Goal: Use online tool/utility: Utilize a website feature to perform a specific function

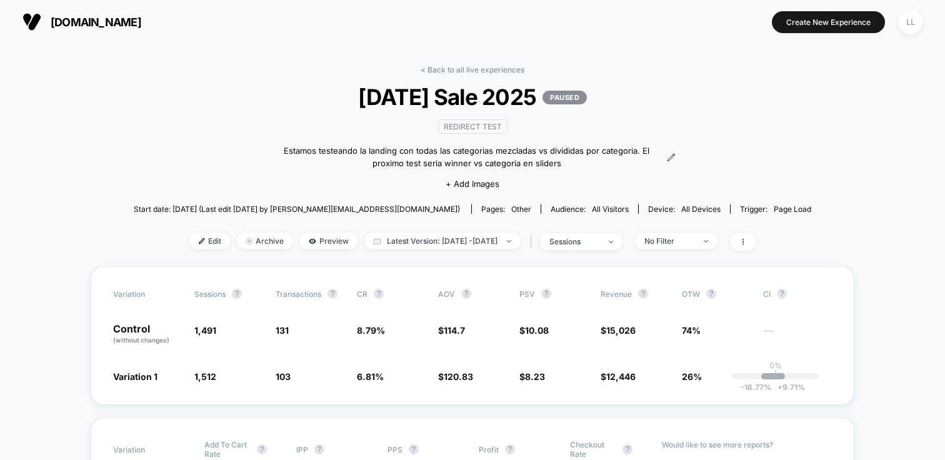
click at [858, 28] on button "Create New Experience" at bounding box center [828, 22] width 113 height 22
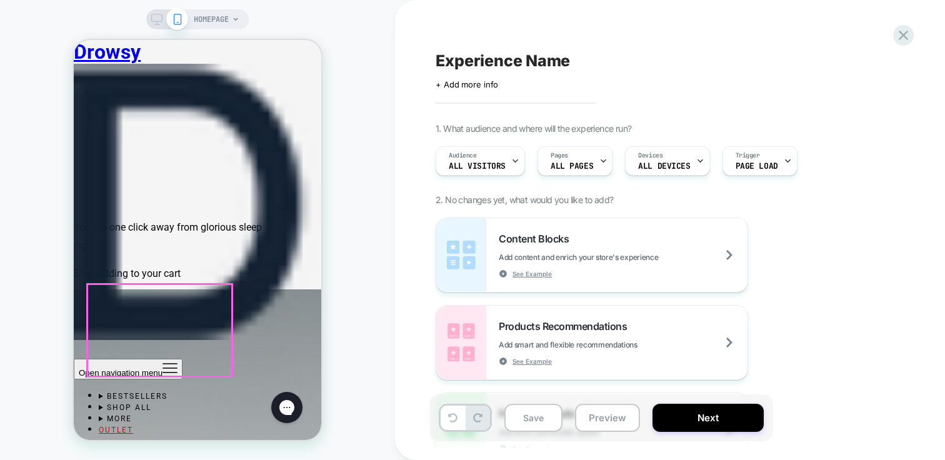
scroll to position [869, 0]
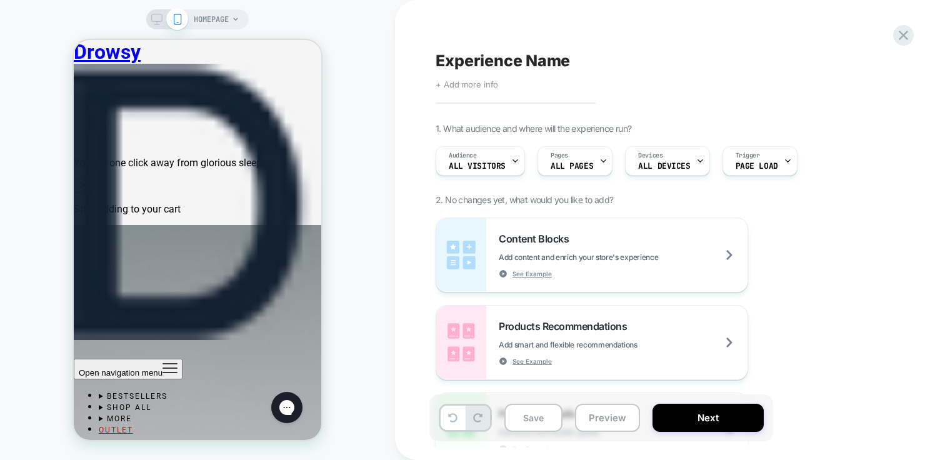
click at [454, 88] on span "+ Add more info" at bounding box center [467, 84] width 63 height 10
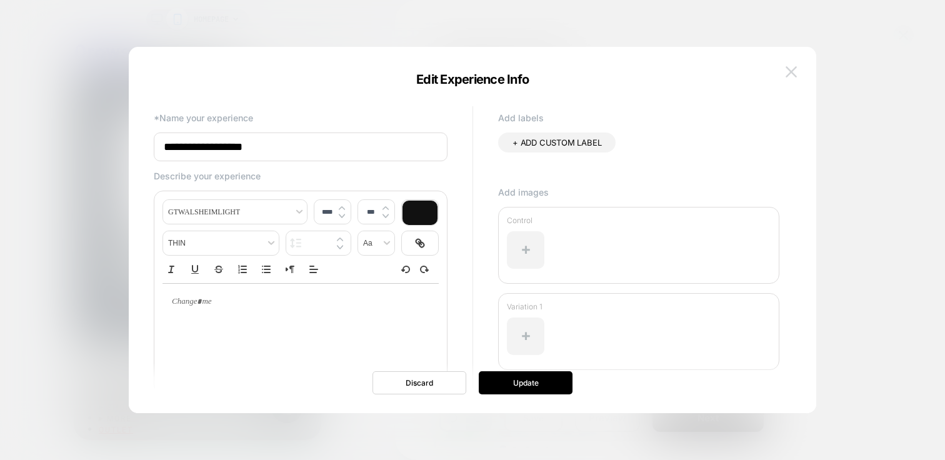
click at [789, 72] on img at bounding box center [791, 71] width 11 height 11
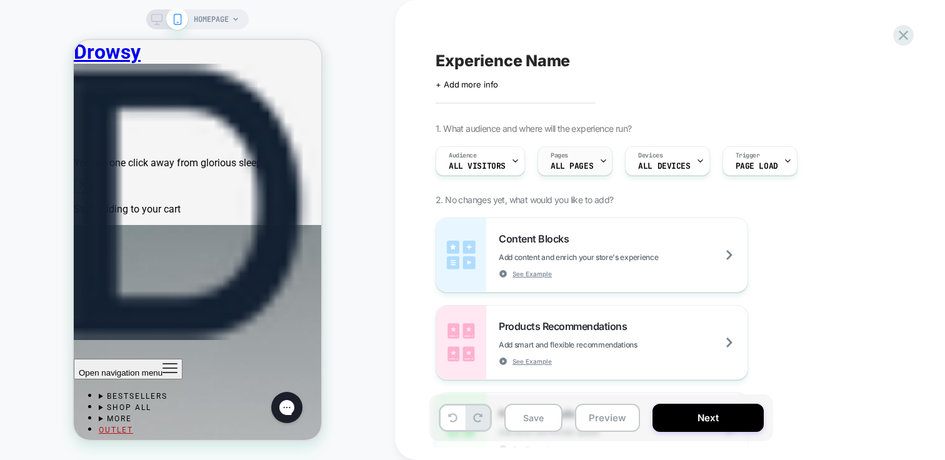
click at [590, 164] on span "ALL PAGES" at bounding box center [572, 166] width 43 height 9
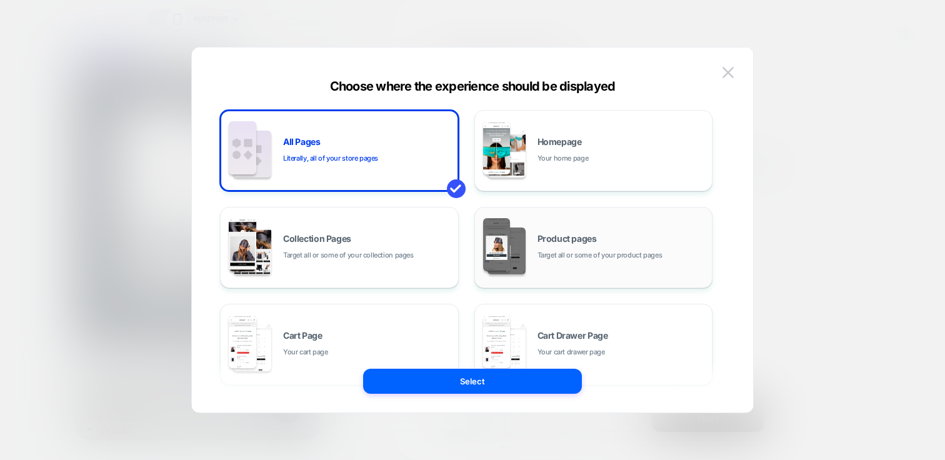
click at [573, 239] on span "Product pages" at bounding box center [567, 238] width 59 height 9
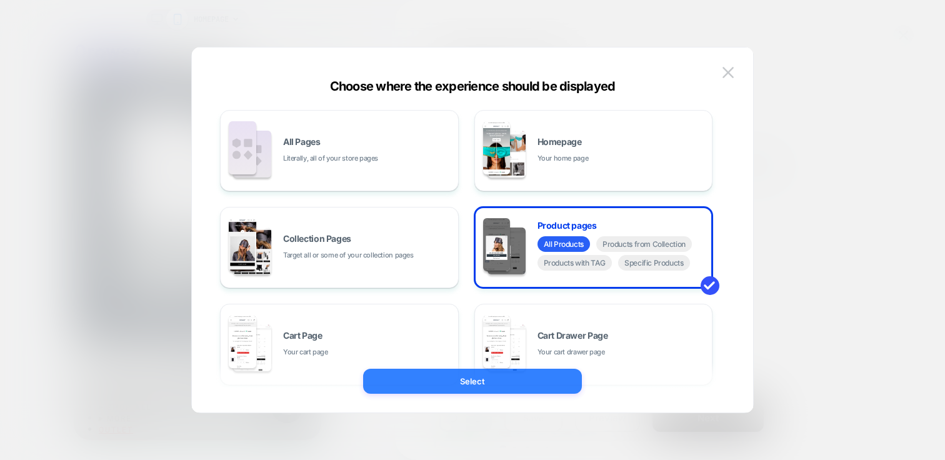
click at [477, 386] on button "Select" at bounding box center [472, 381] width 219 height 25
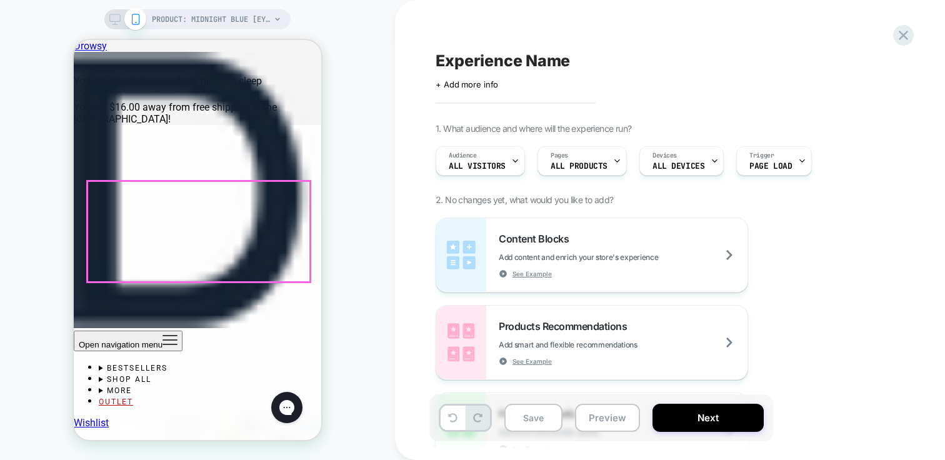
scroll to position [1116, 0]
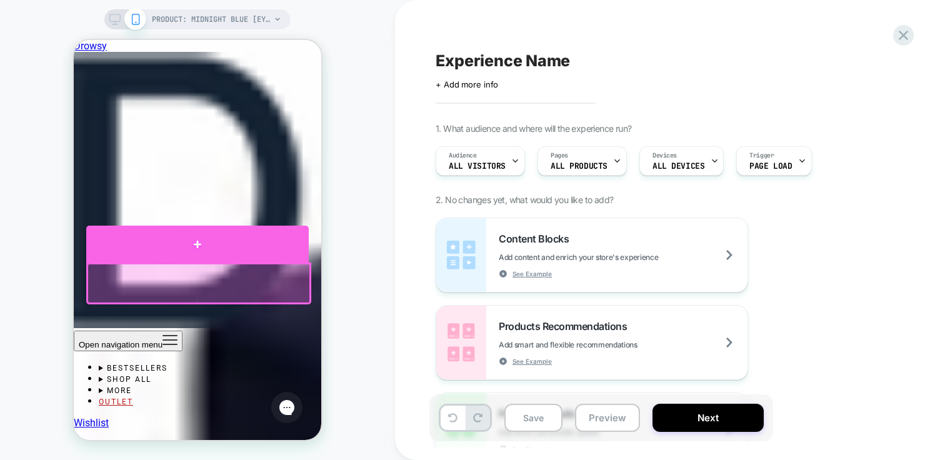
click at [199, 251] on div at bounding box center [197, 244] width 223 height 37
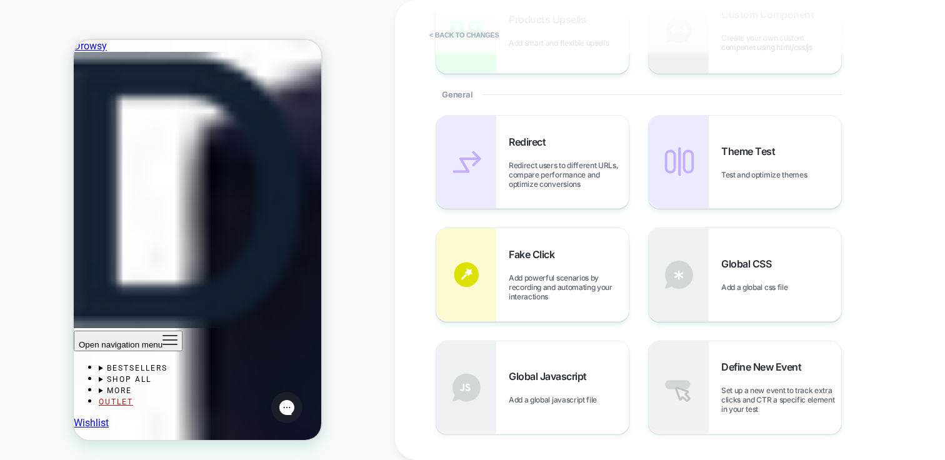
scroll to position [0, 0]
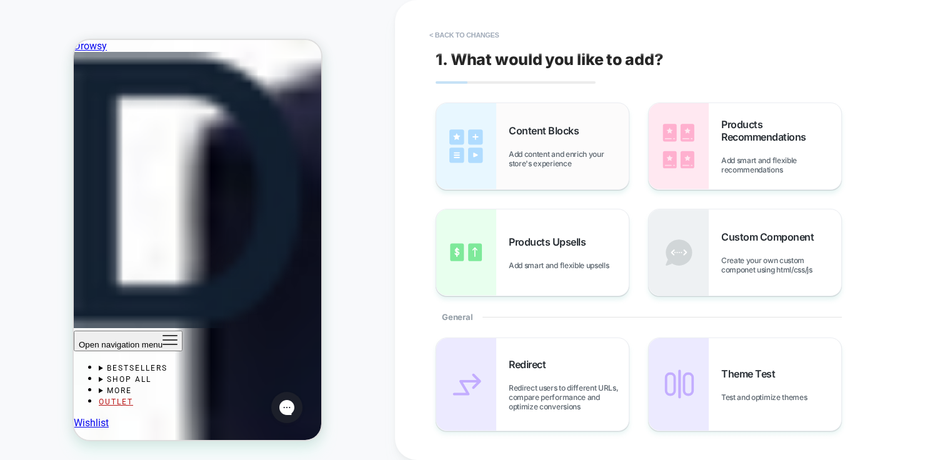
click at [582, 141] on div "Content Blocks Add content and enrich your store's experience" at bounding box center [569, 146] width 120 height 44
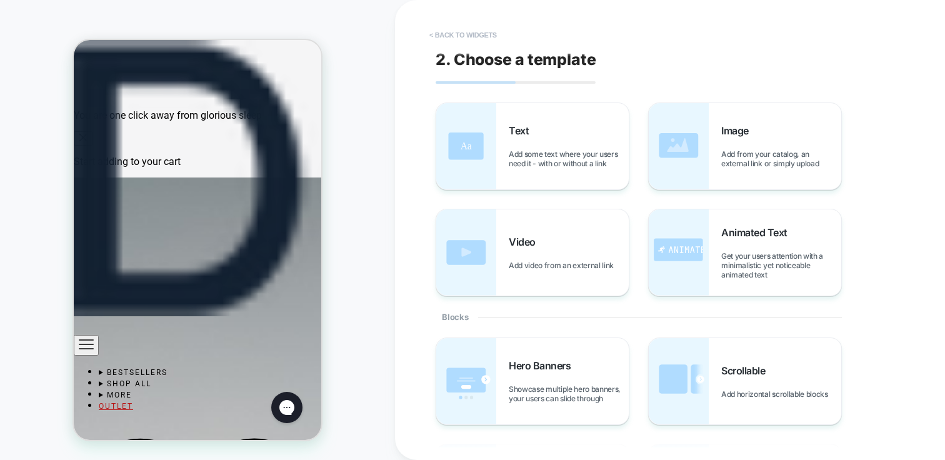
click at [446, 34] on button "< Back to widgets" at bounding box center [463, 35] width 80 height 20
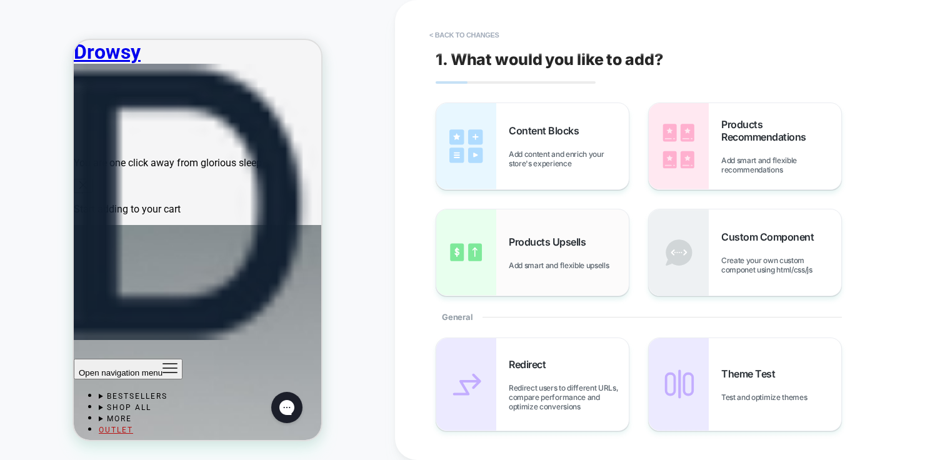
click at [572, 237] on span "Products Upsells" at bounding box center [550, 242] width 83 height 13
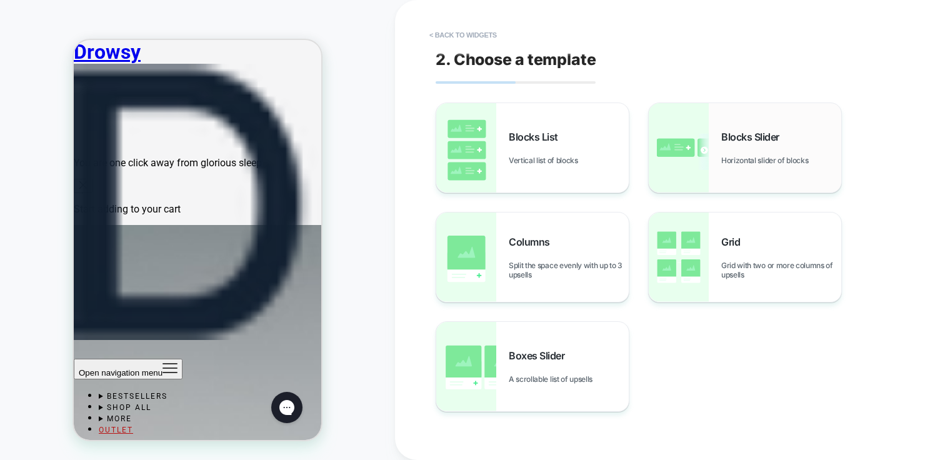
click at [767, 162] on span "Horizontal slider of blocks" at bounding box center [768, 160] width 93 height 9
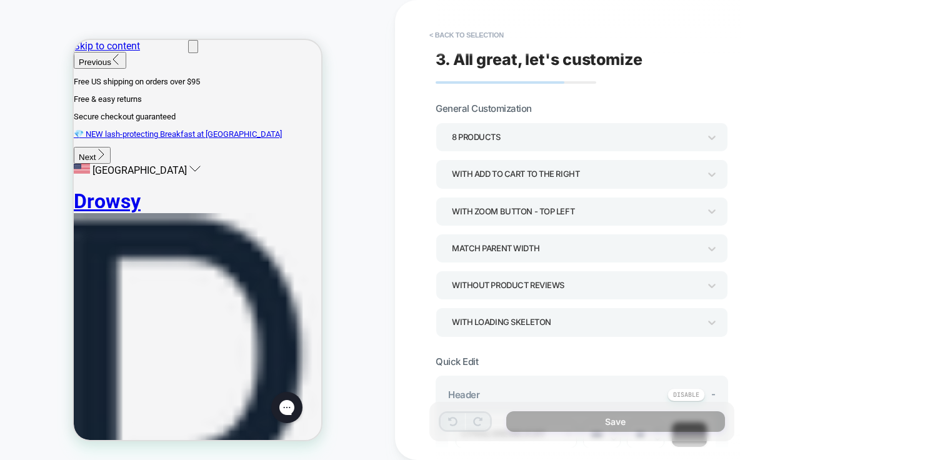
click at [796, 203] on div "**********" at bounding box center [670, 230] width 550 height 460
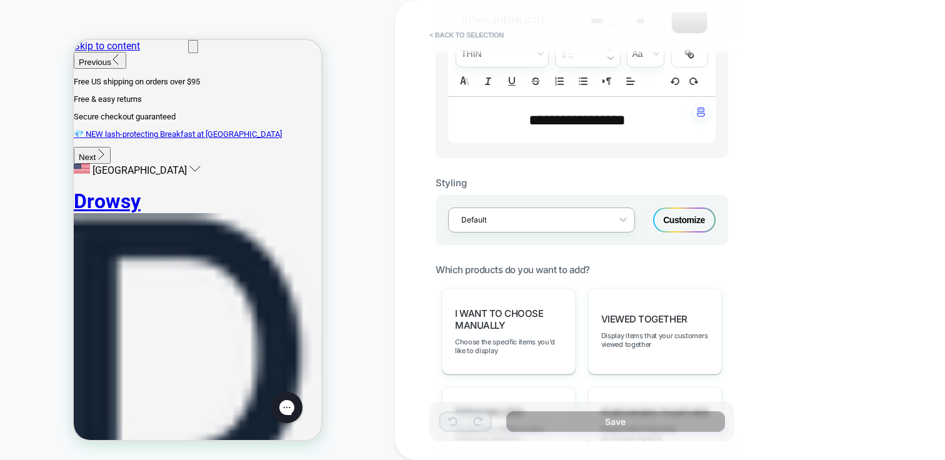
scroll to position [478, 0]
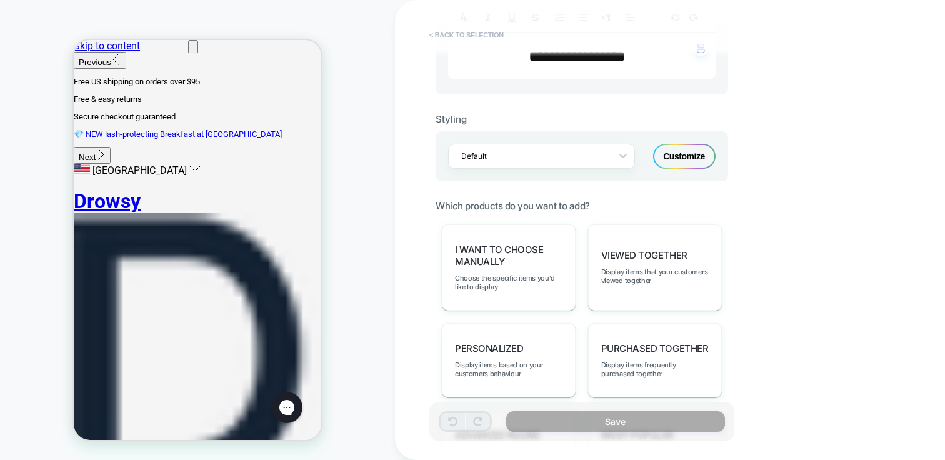
click at [451, 34] on button "< Back to selection" at bounding box center [466, 35] width 87 height 20
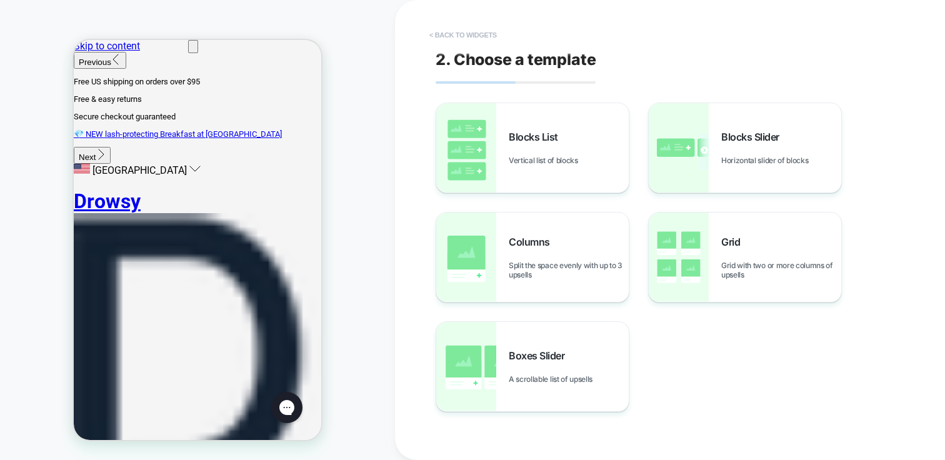
click at [447, 33] on button "< Back to widgets" at bounding box center [463, 35] width 80 height 20
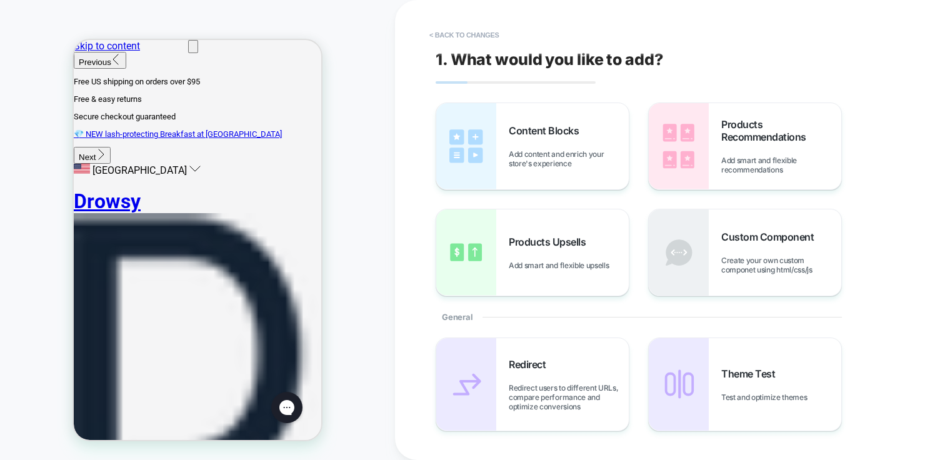
click at [447, 33] on button "< Back to changes" at bounding box center [464, 35] width 83 height 20
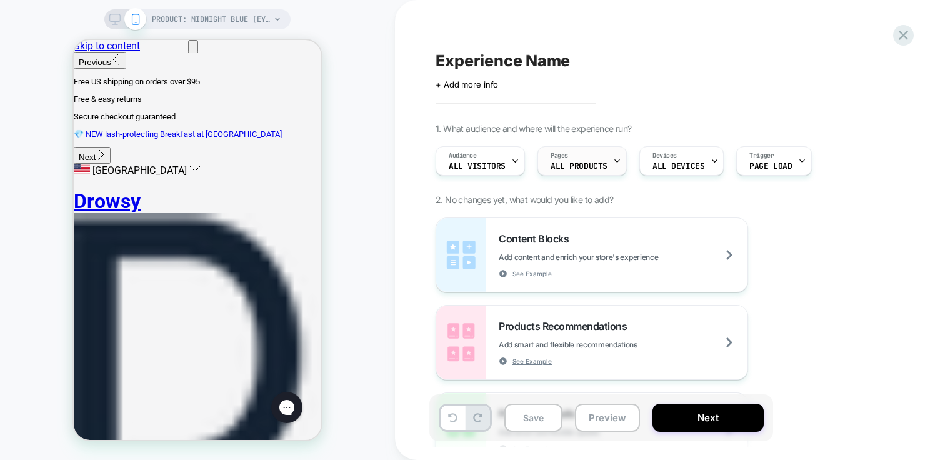
click at [583, 164] on span "ALL PRODUCTS" at bounding box center [579, 166] width 57 height 9
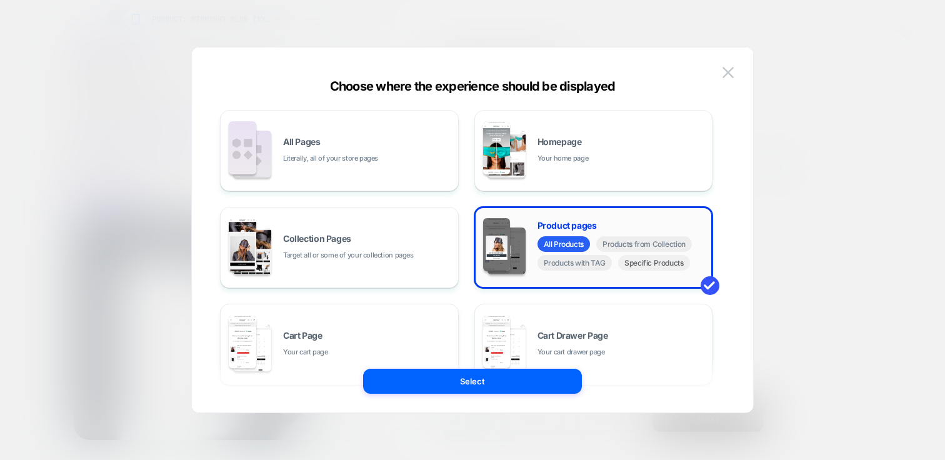
click at [673, 270] on span "Specific Products" at bounding box center [654, 263] width 72 height 16
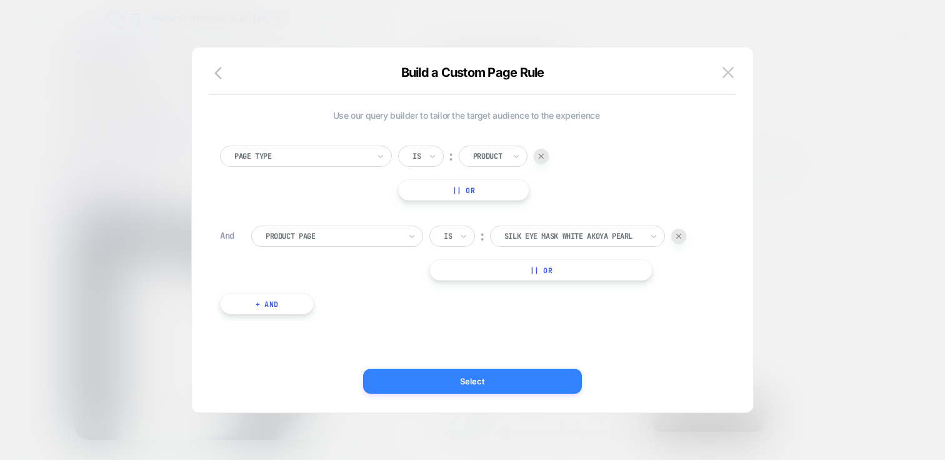
click at [486, 376] on button "Select" at bounding box center [472, 381] width 219 height 25
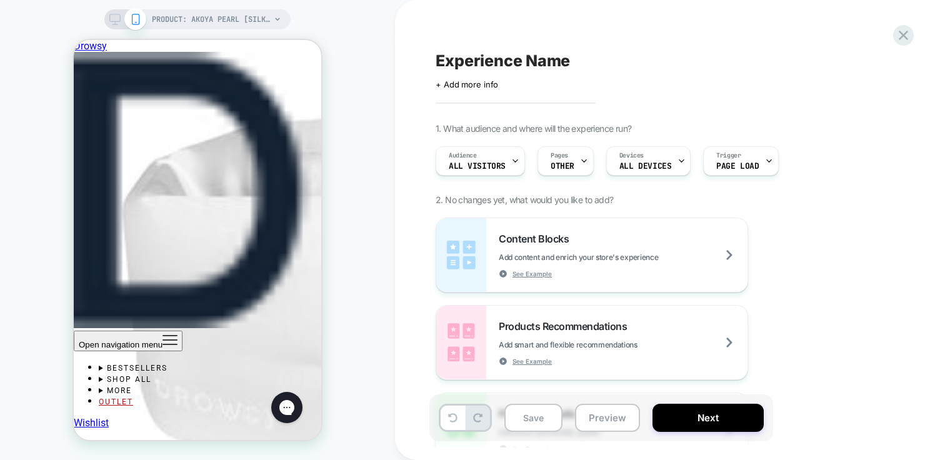
scroll to position [1040, 0]
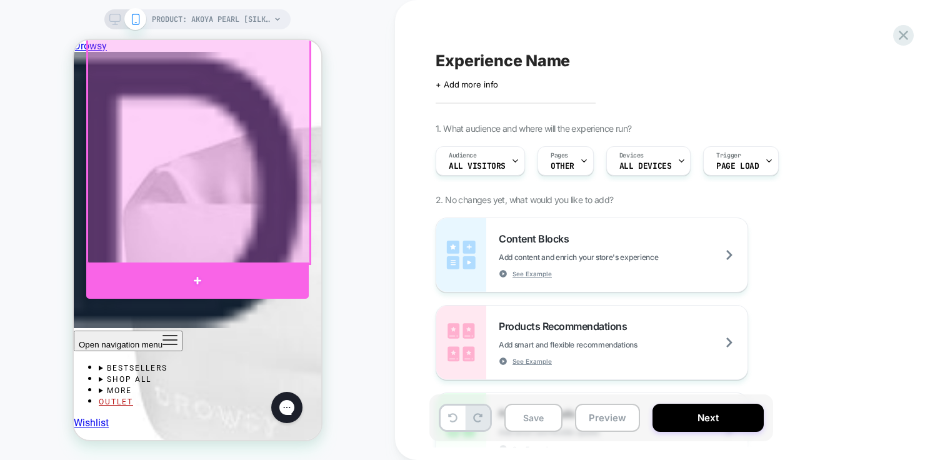
click at [173, 269] on div at bounding box center [197, 281] width 223 height 36
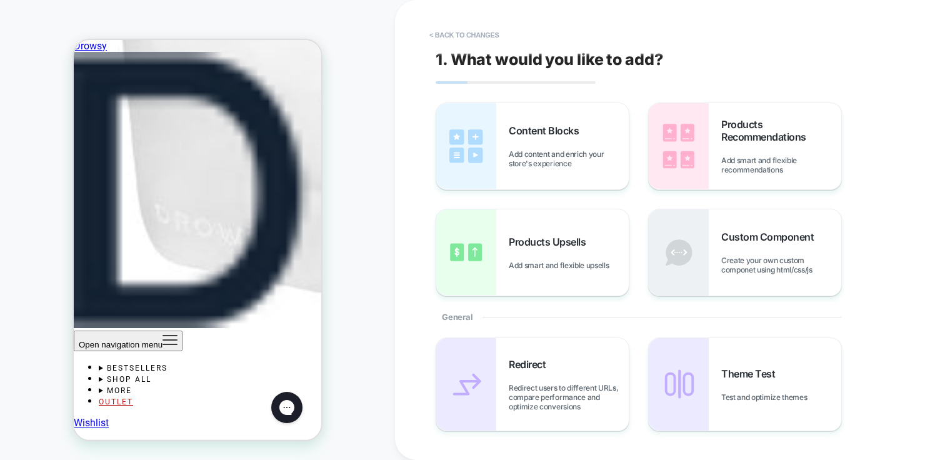
scroll to position [1225, 0]
click at [566, 245] on span "Products Upsells" at bounding box center [550, 242] width 83 height 13
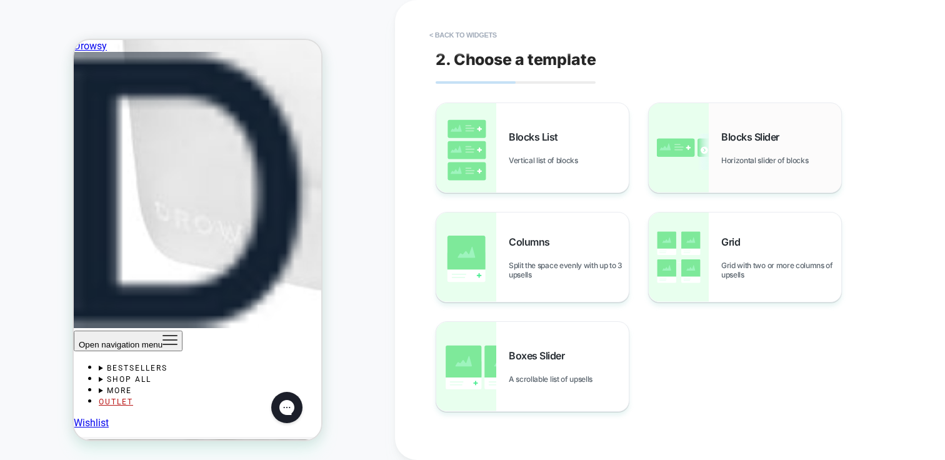
click at [753, 156] on span "Horizontal slider of blocks" at bounding box center [768, 160] width 93 height 9
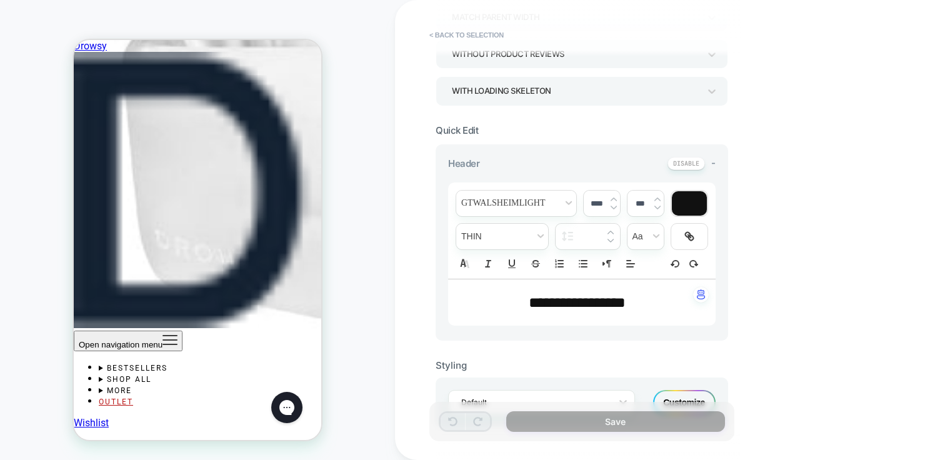
scroll to position [1213, 0]
click at [885, 136] on div "**********" at bounding box center [670, 230] width 550 height 460
